Goal: Check status

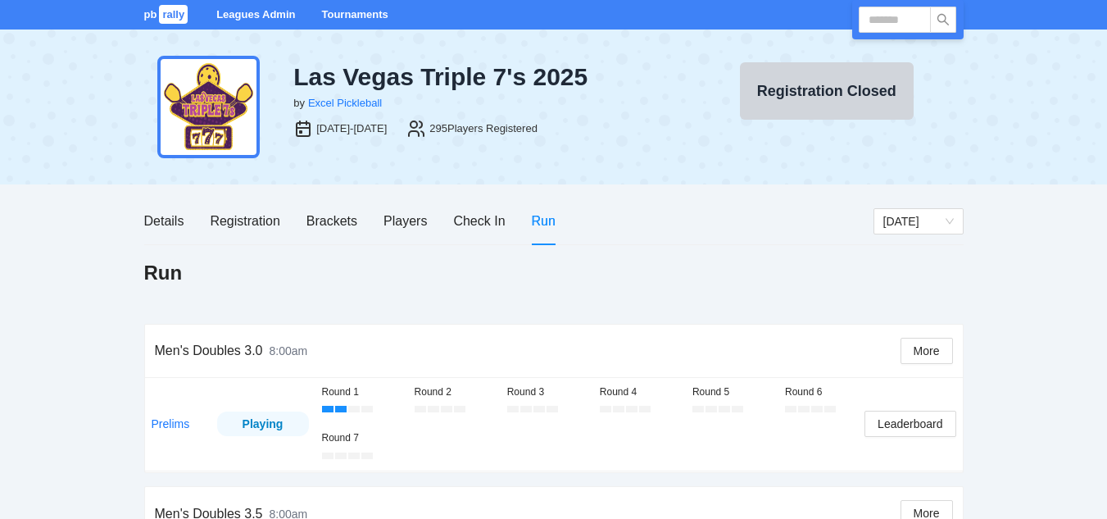
scroll to position [1830, 0]
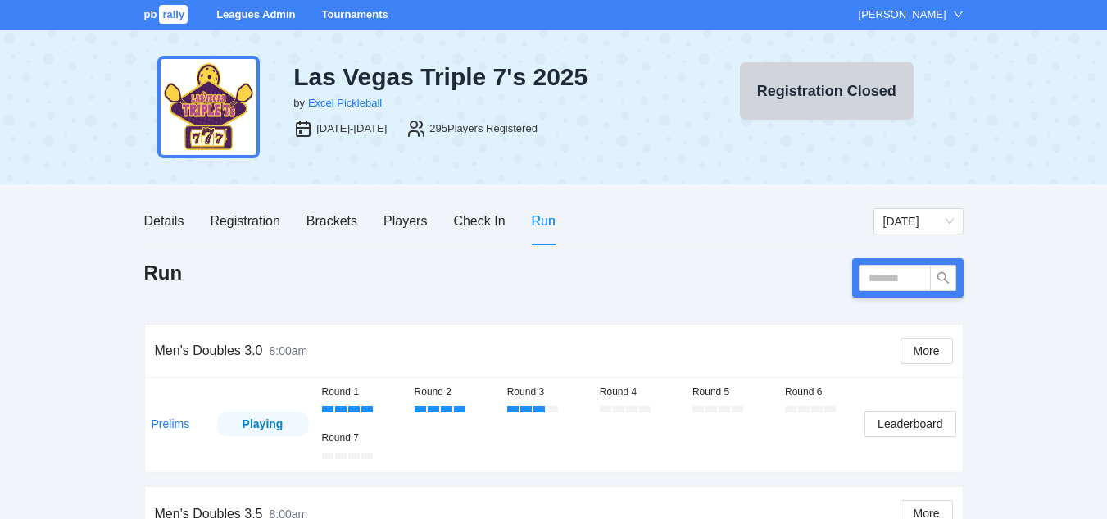
scroll to position [2, 0]
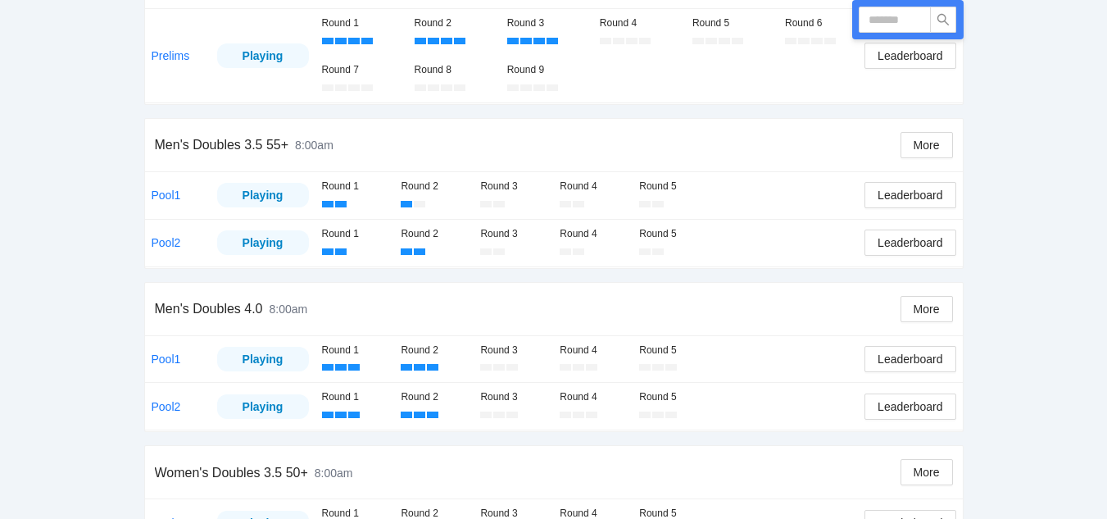
scroll to position [543, 0]
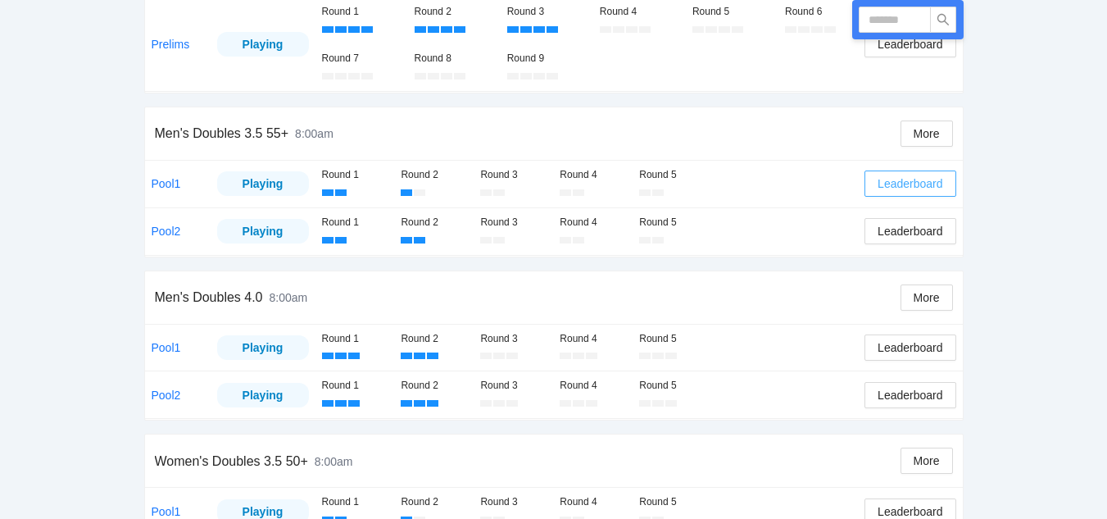
click at [898, 184] on span "Leaderboard" at bounding box center [910, 184] width 65 height 18
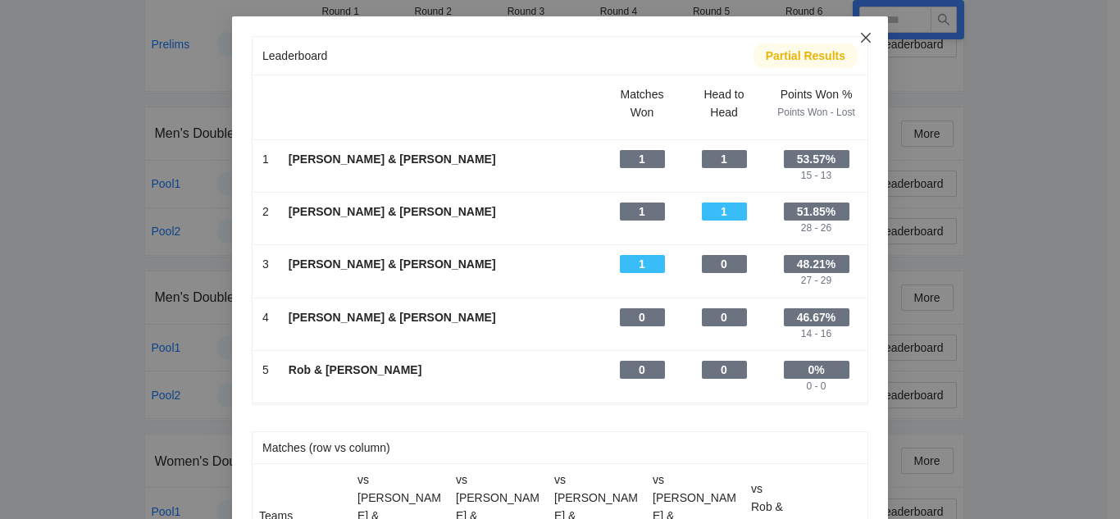
click at [862, 39] on icon "close" at bounding box center [865, 37] width 13 height 13
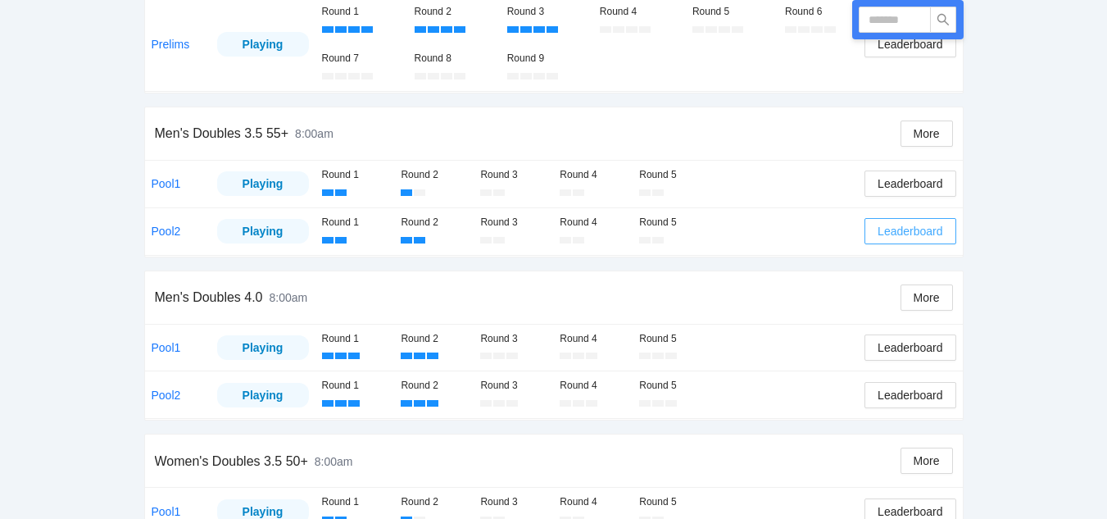
click at [900, 229] on span "Leaderboard" at bounding box center [910, 231] width 65 height 18
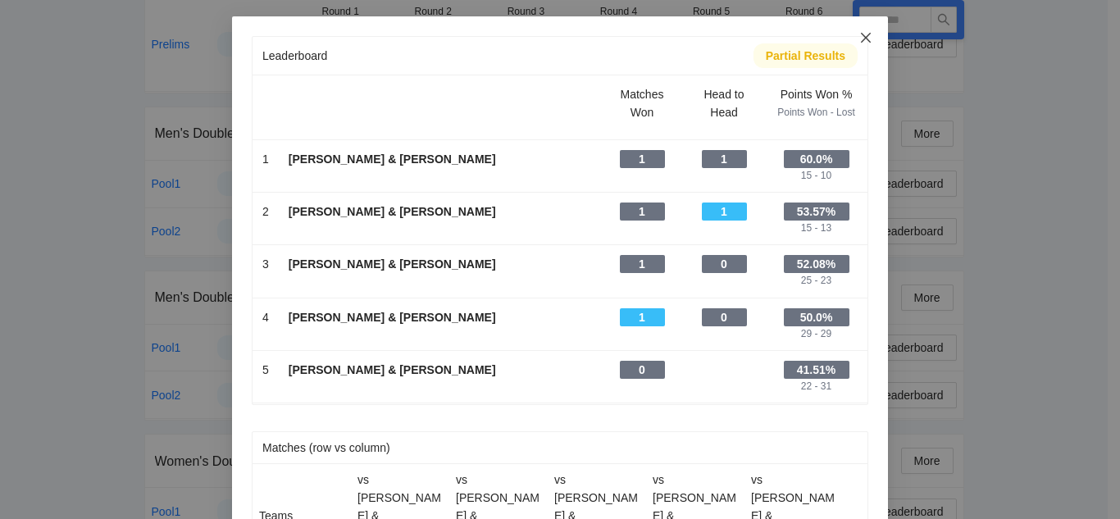
click at [861, 35] on icon "close" at bounding box center [865, 37] width 13 height 13
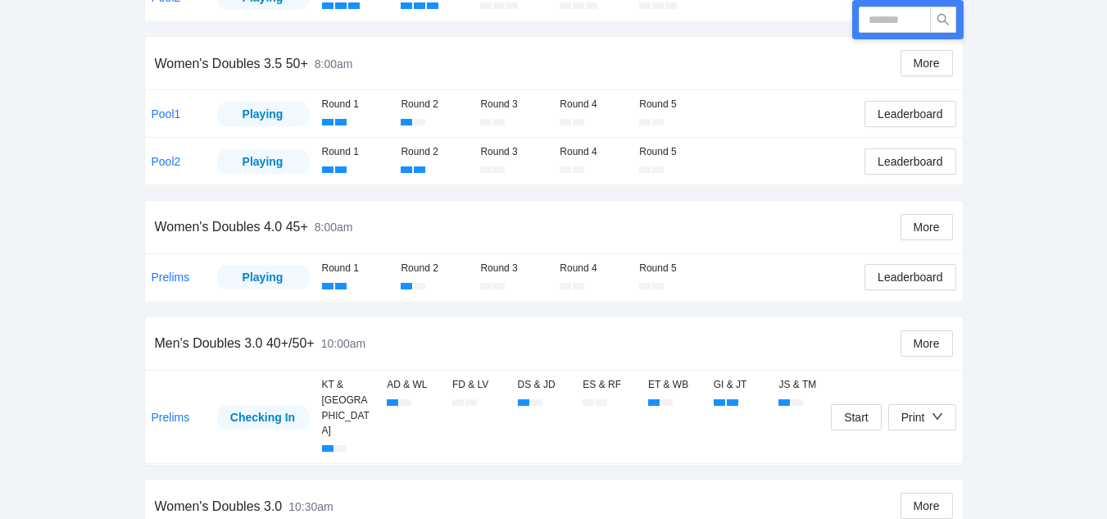
scroll to position [920, 0]
